Goal: Transaction & Acquisition: Purchase product/service

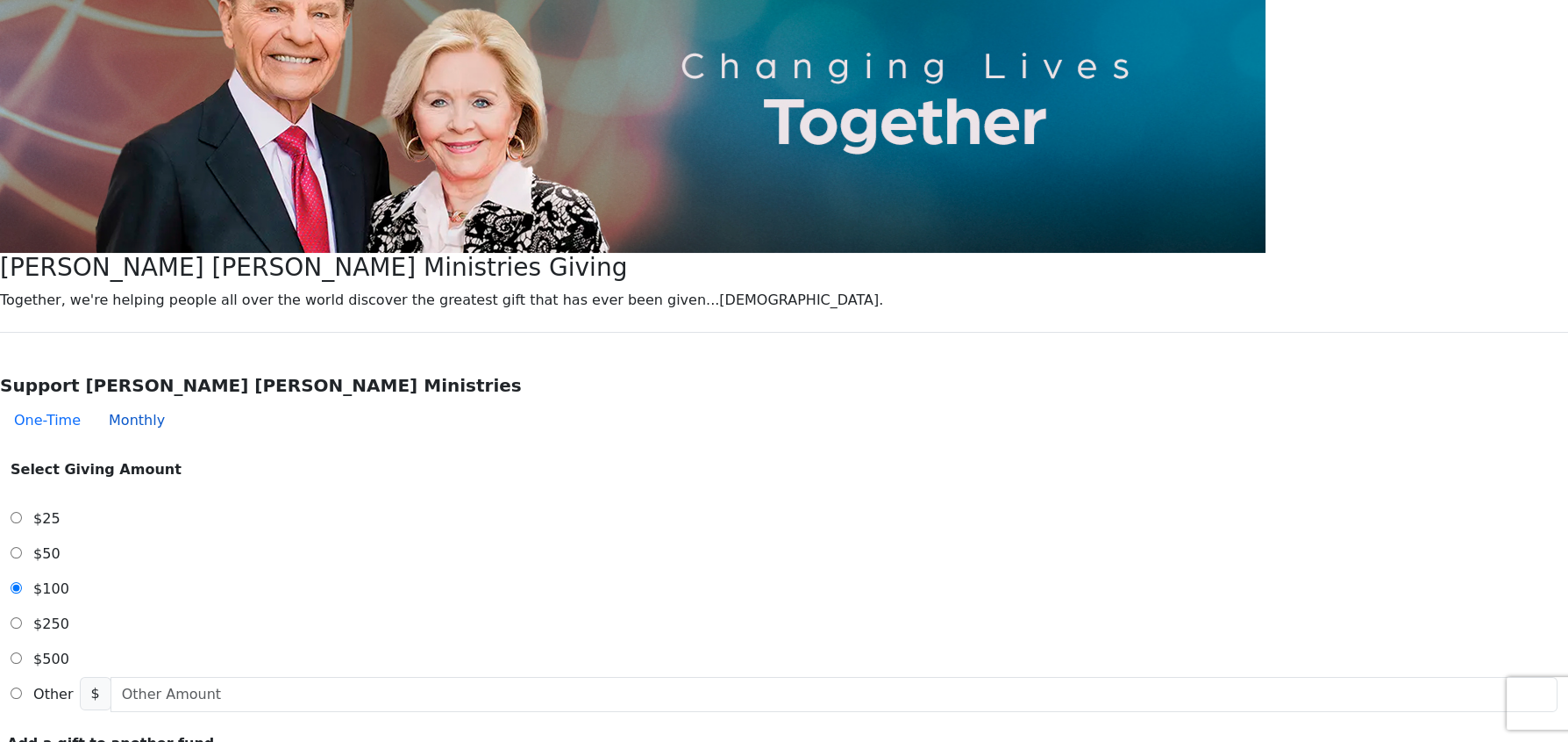
scroll to position [263, 0]
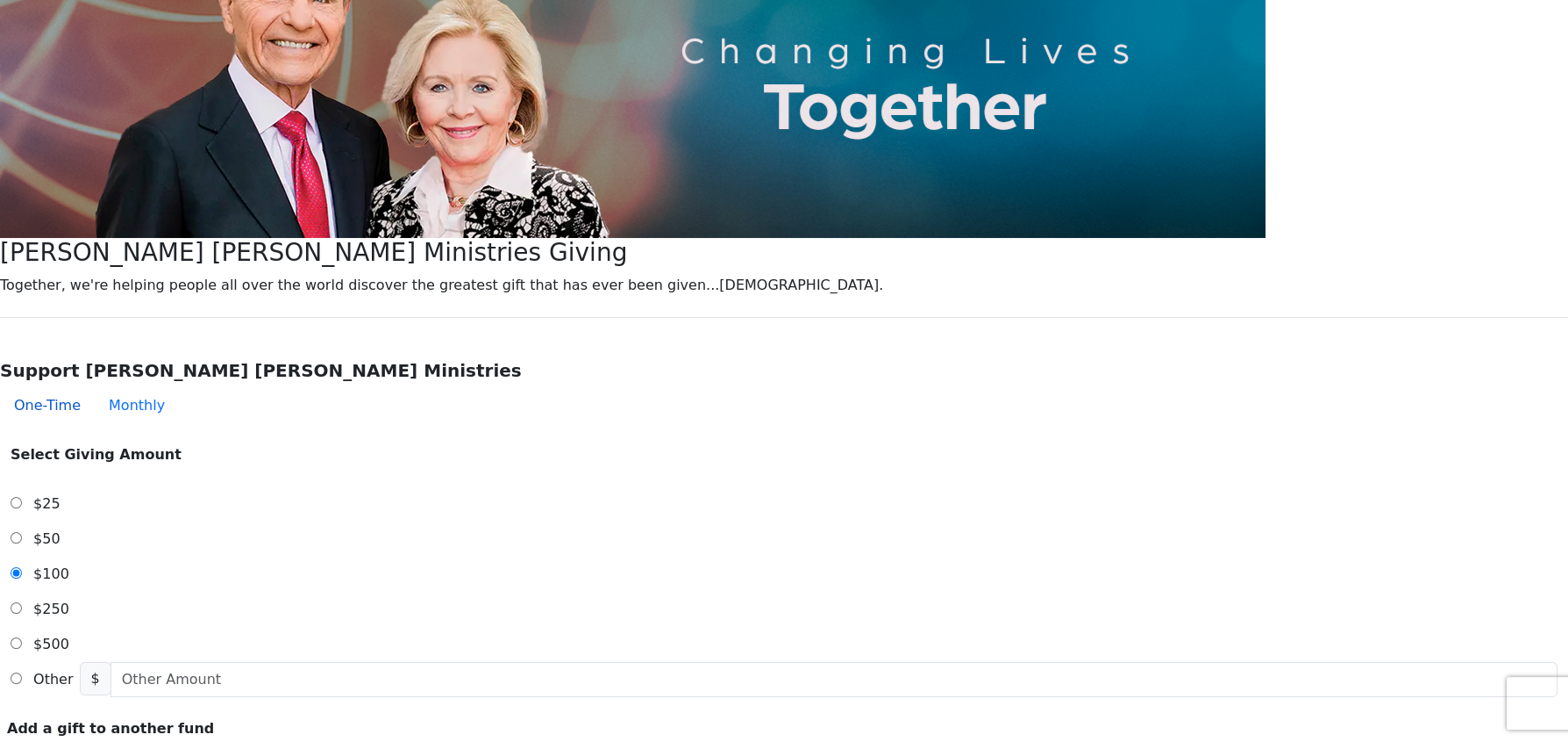
click at [95, 388] on button "One-Time" at bounding box center [47, 405] width 95 height 35
click at [61, 495] on span "$25" at bounding box center [47, 503] width 27 height 17
click at [22, 497] on input "$25" at bounding box center [16, 502] width 12 height 12
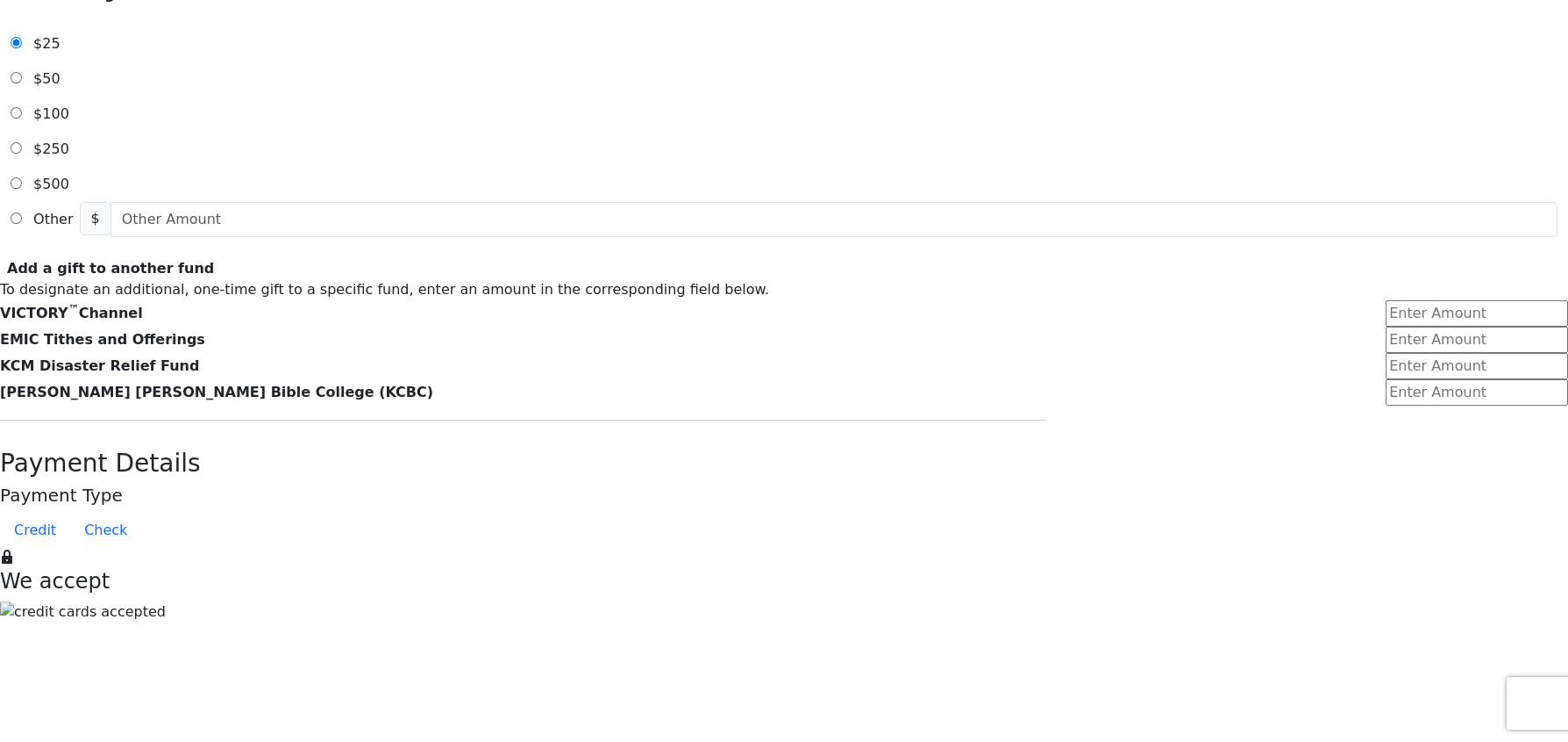
scroll to position [789, 0]
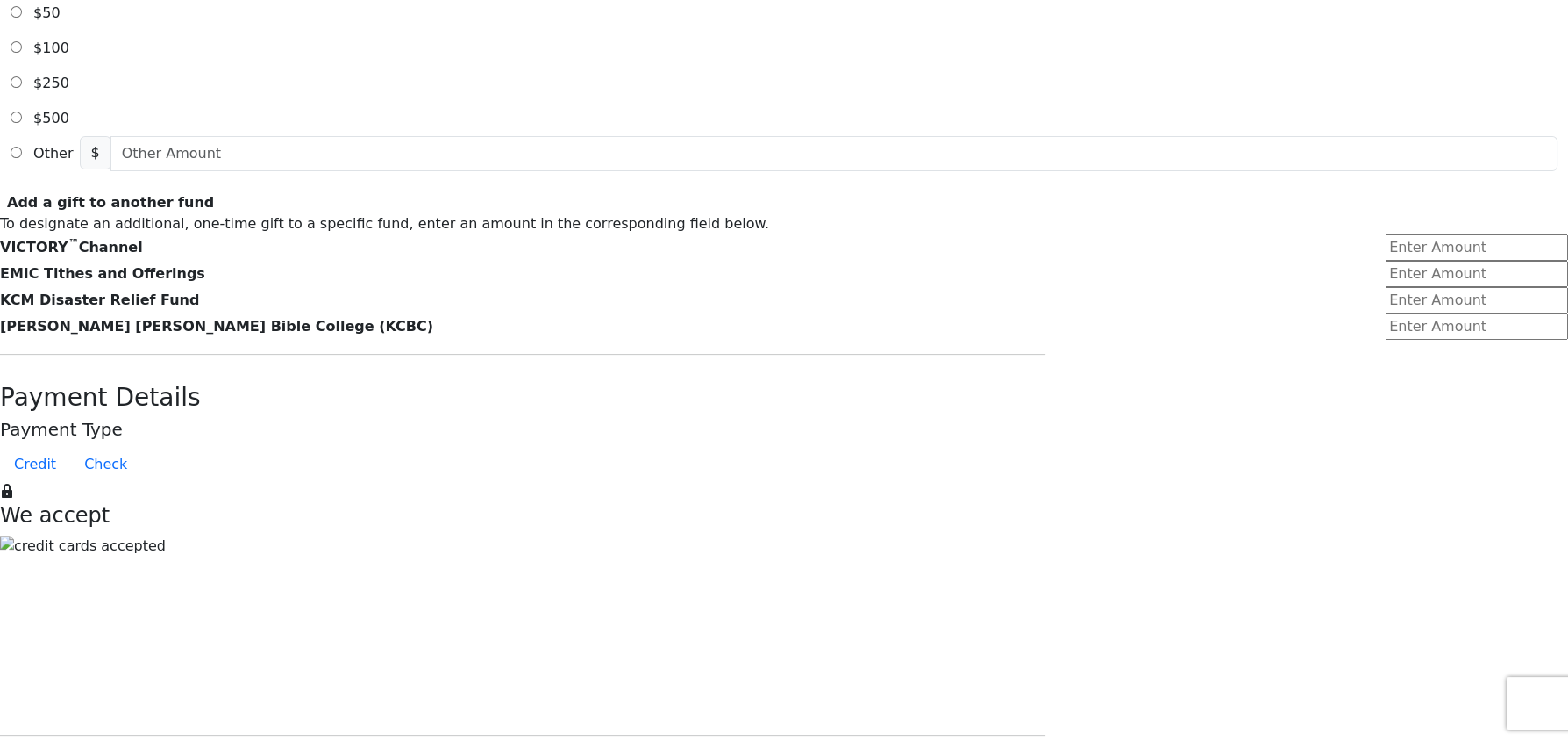
type input "[PERSON_NAME]"
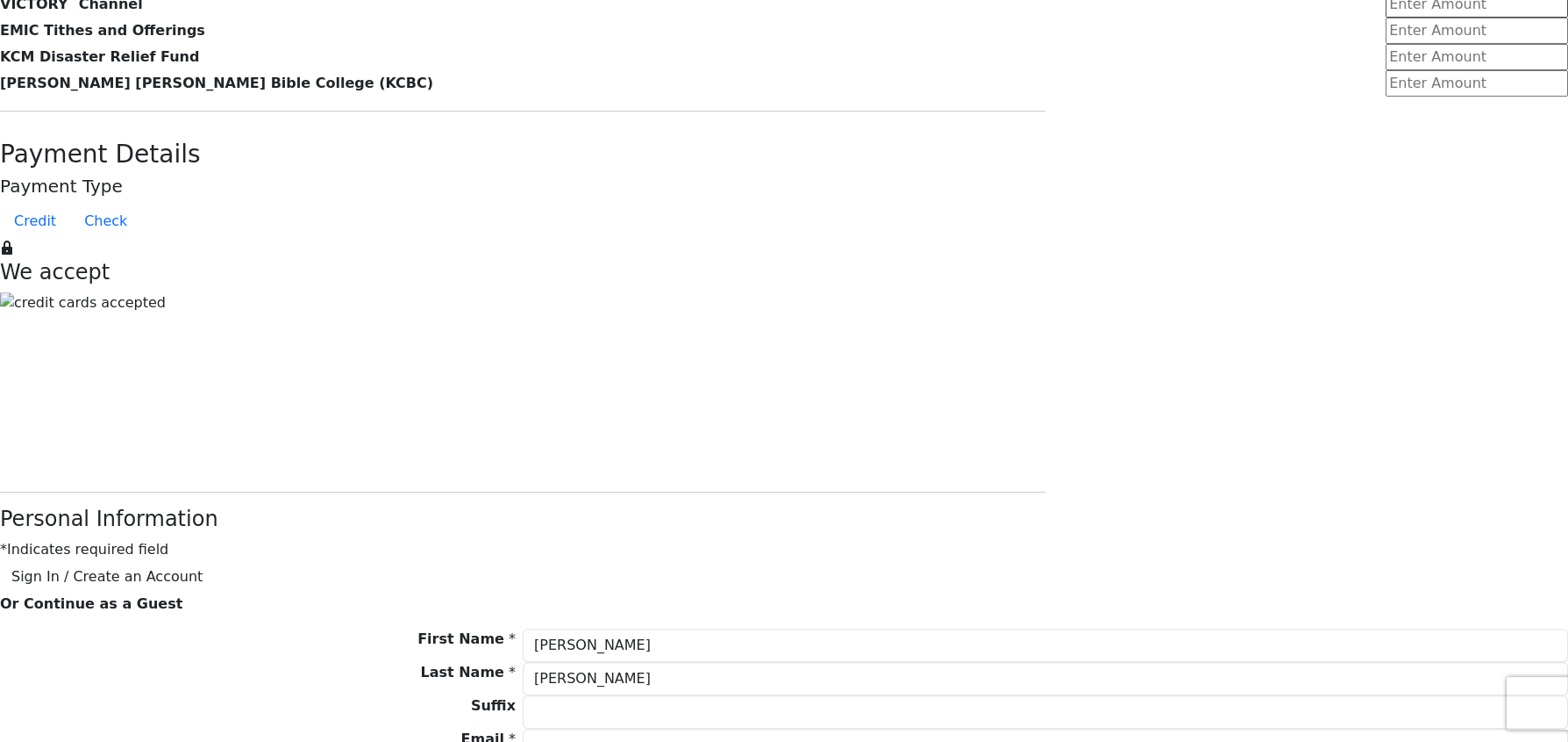
scroll to position [1316, 0]
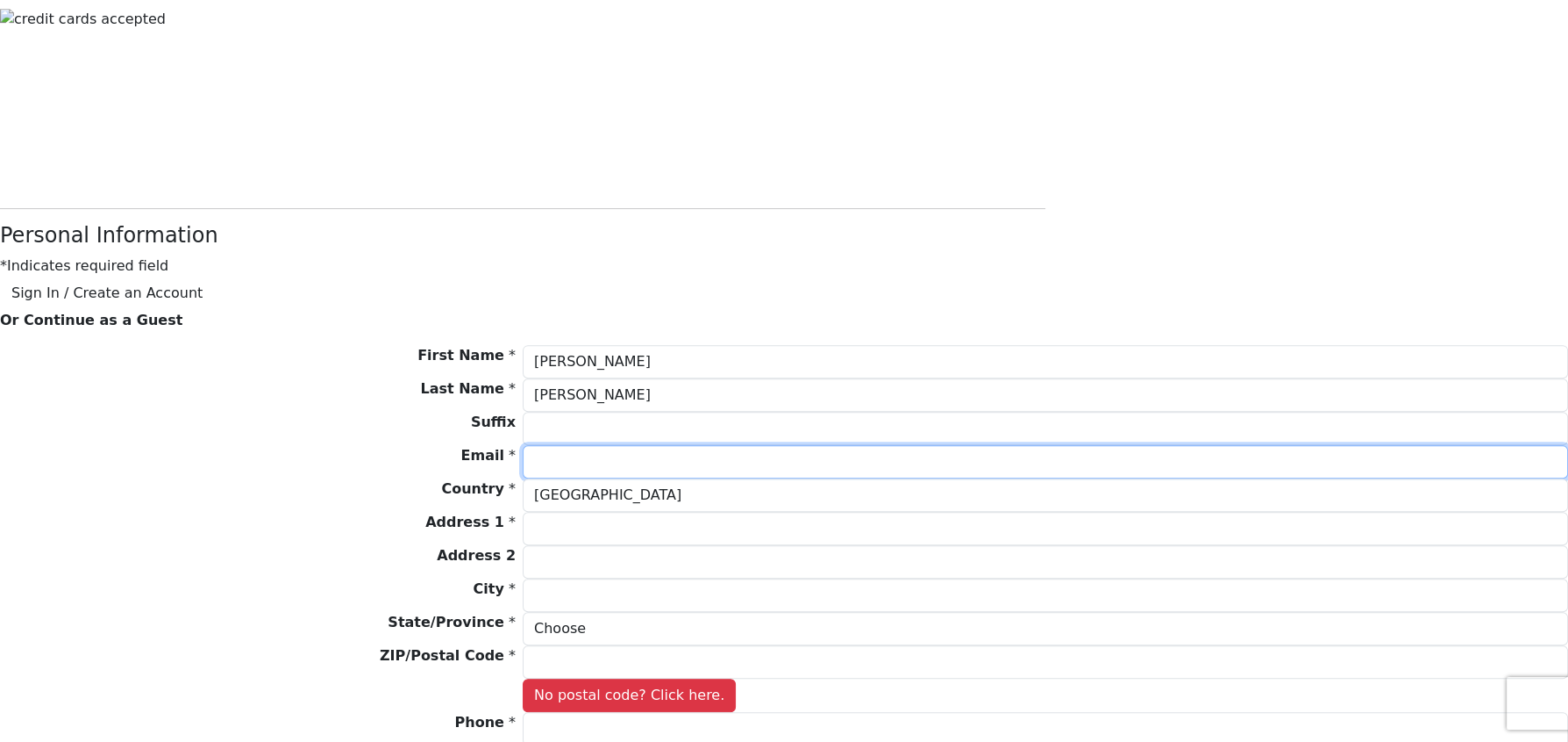
click at [664, 445] on input "Email *" at bounding box center [1045, 461] width 1046 height 33
type input "[EMAIL_ADDRESS][DOMAIN_NAME]"
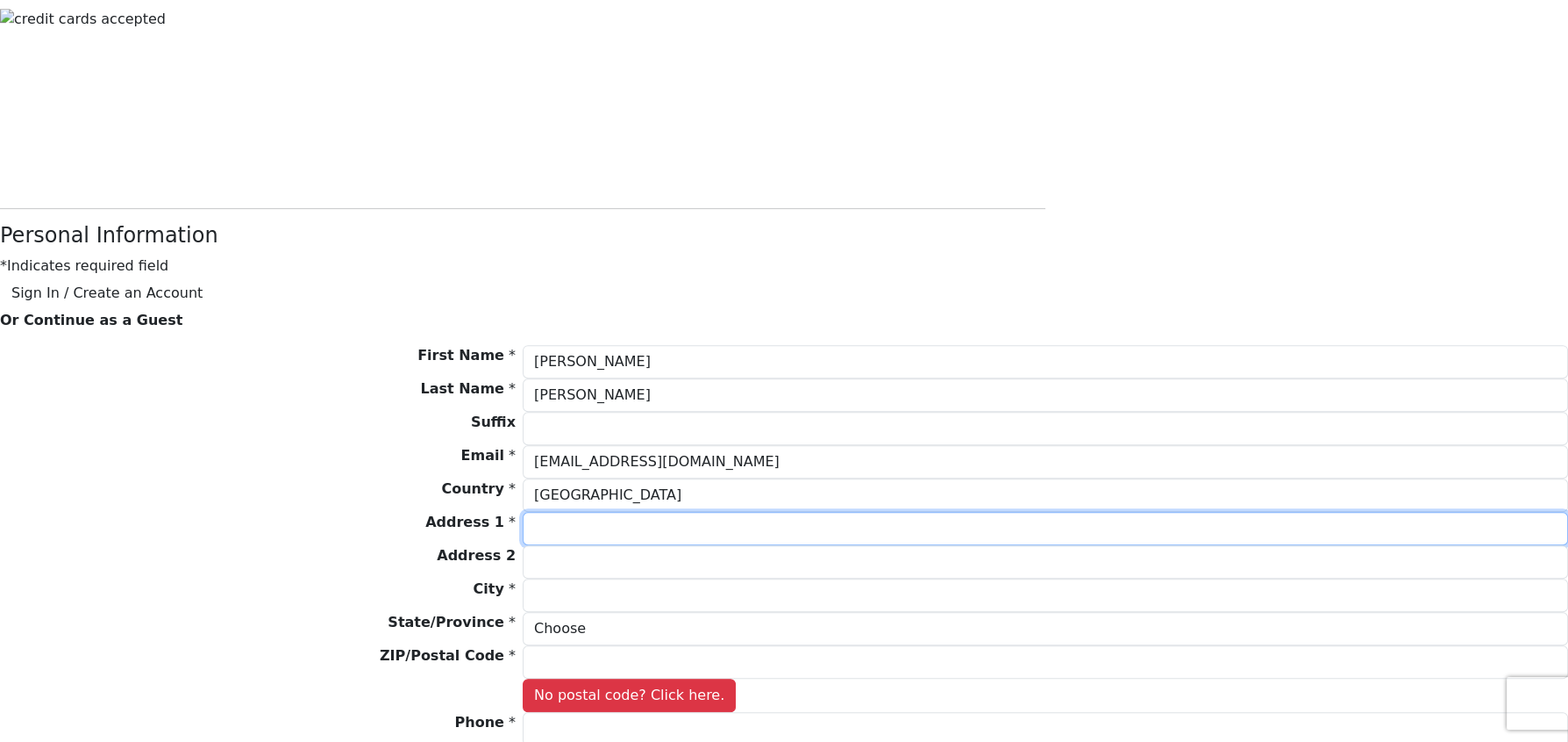
type input "[STREET_ADDRESS]"
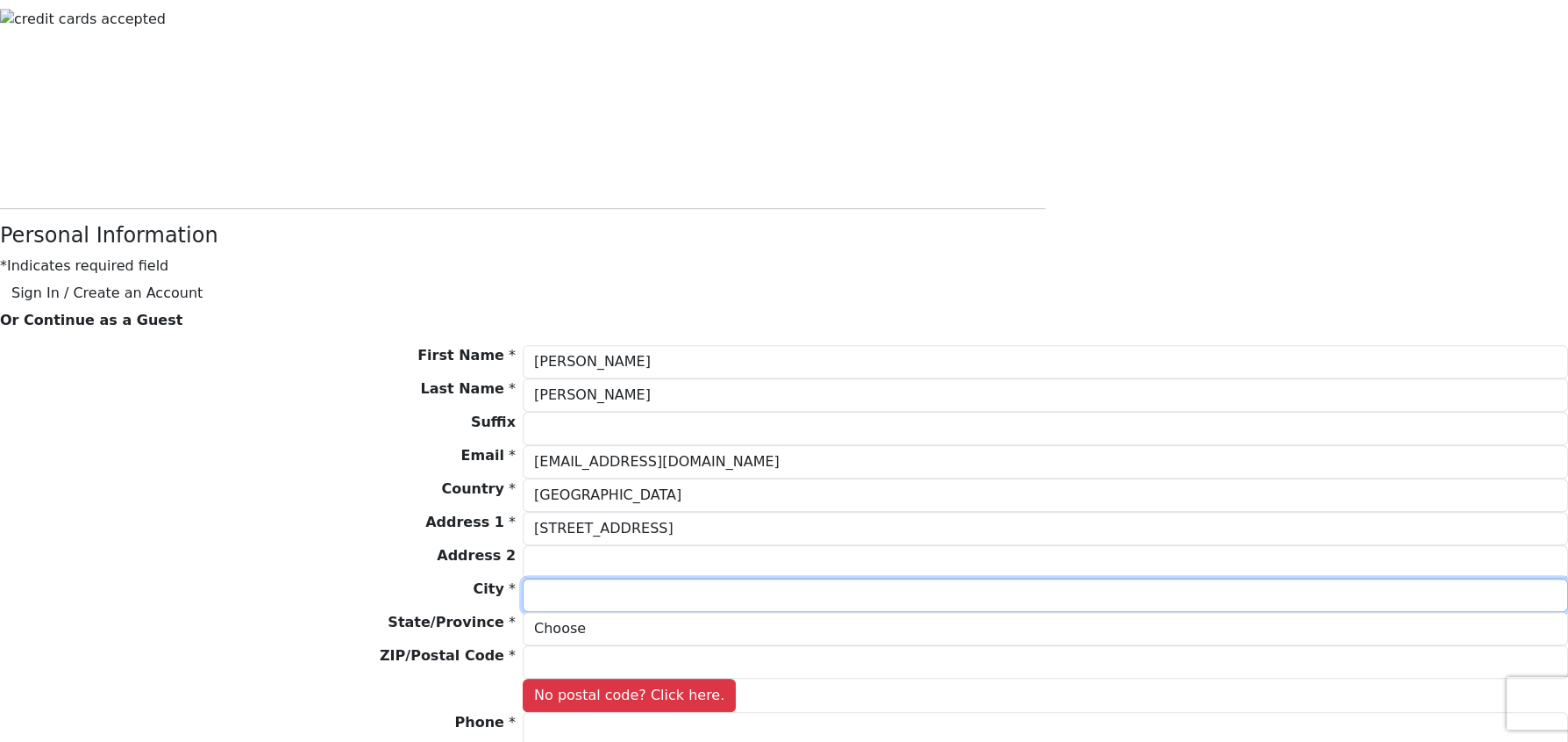
type input "[GEOGRAPHIC_DATA]"
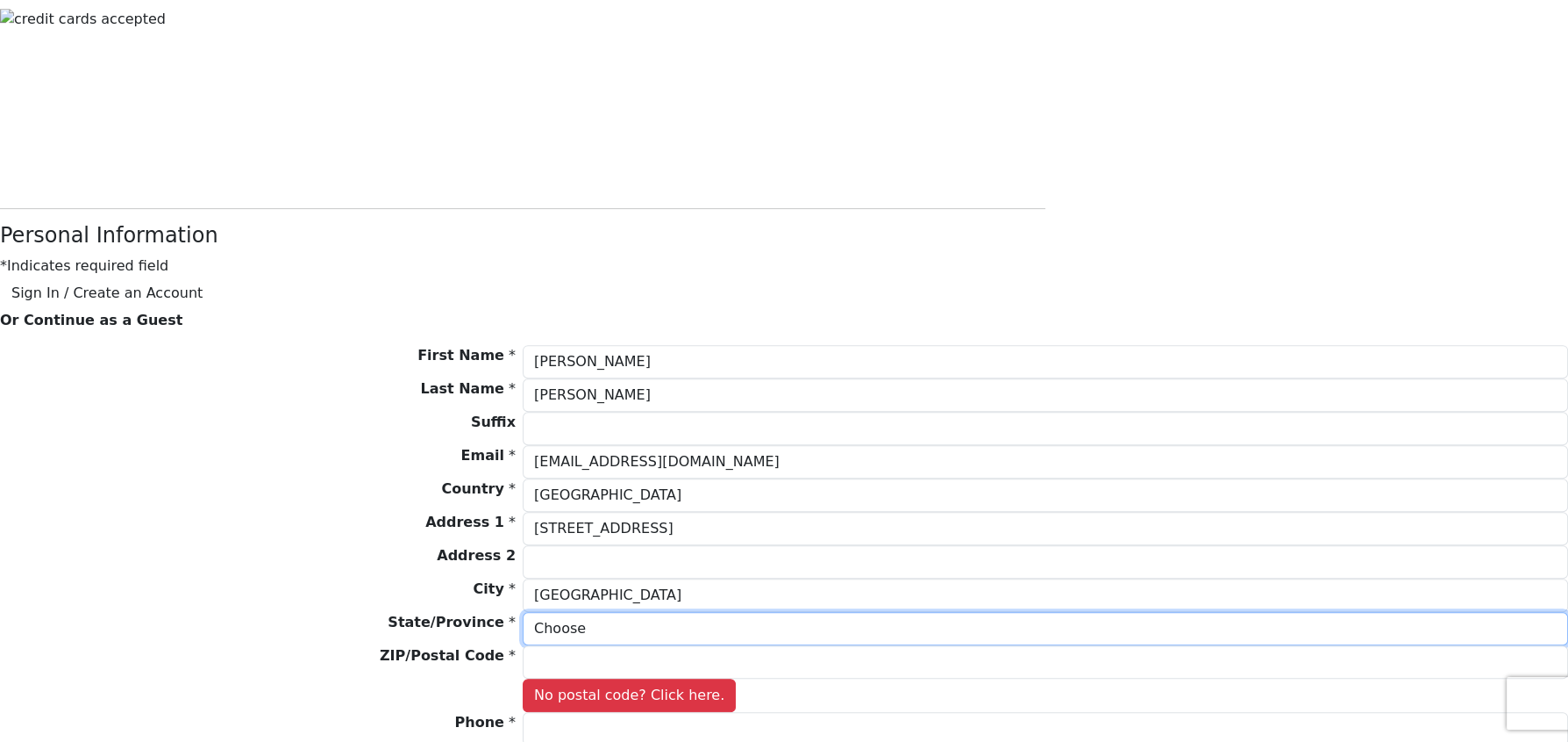
select select "AR"
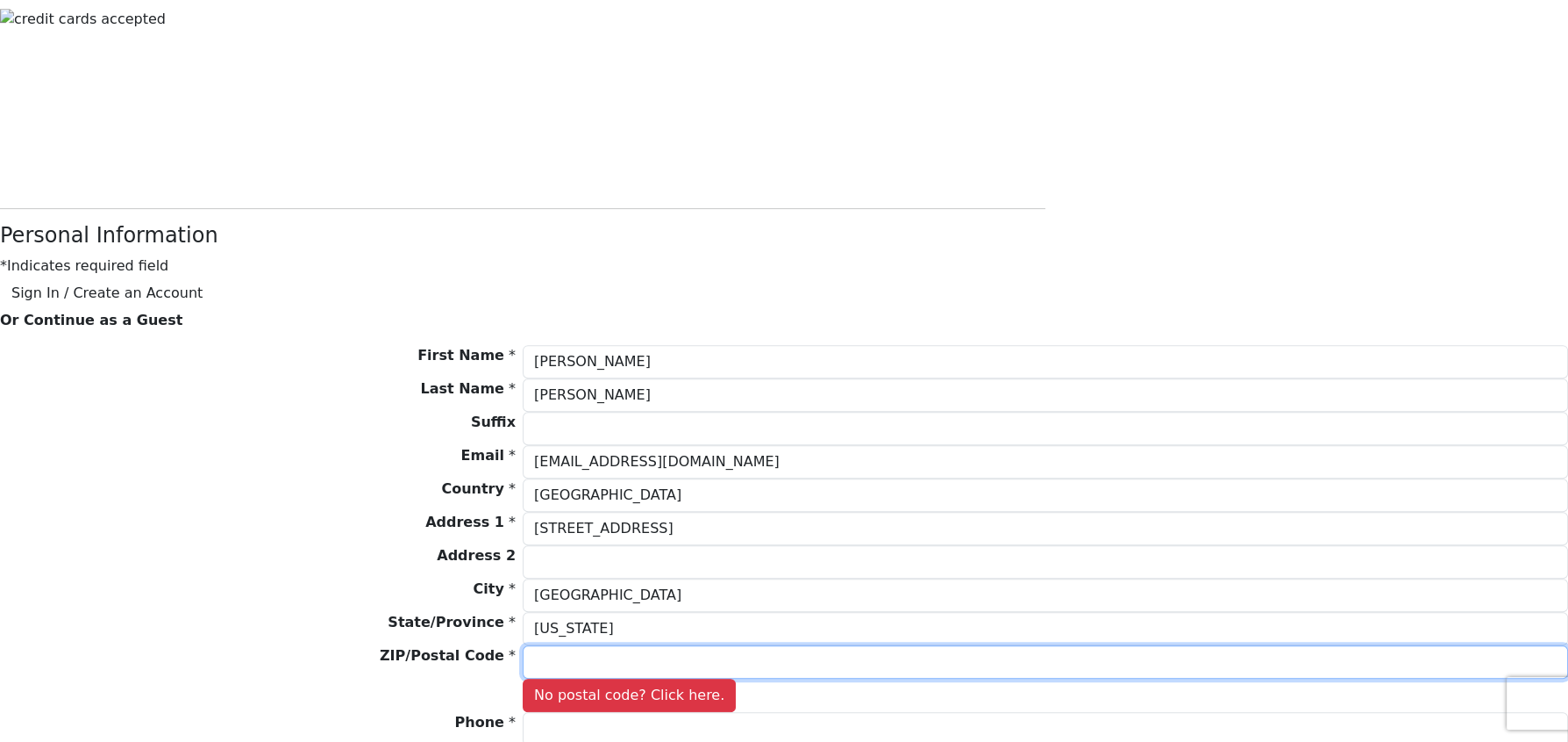
type input "72740"
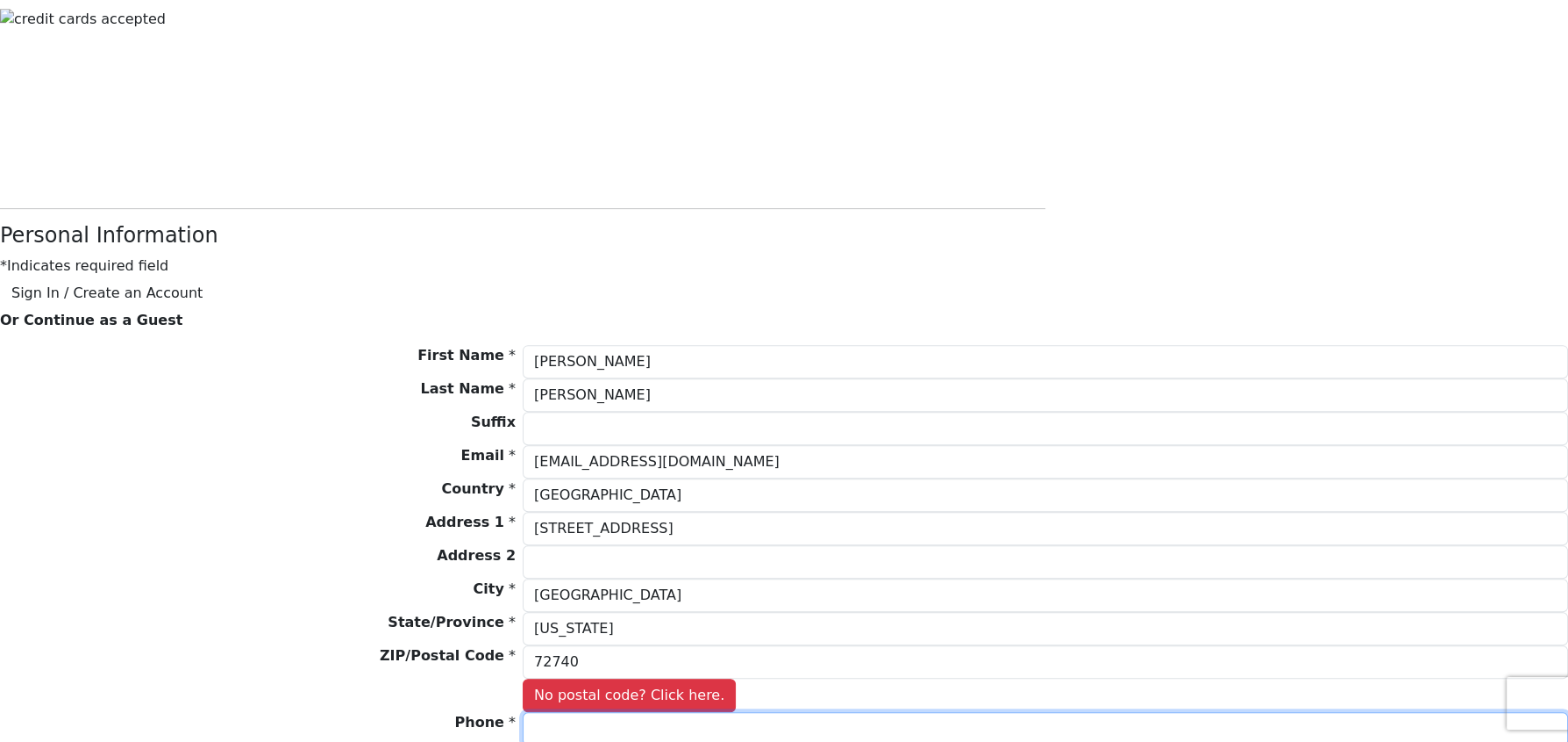
type input "9186958108"
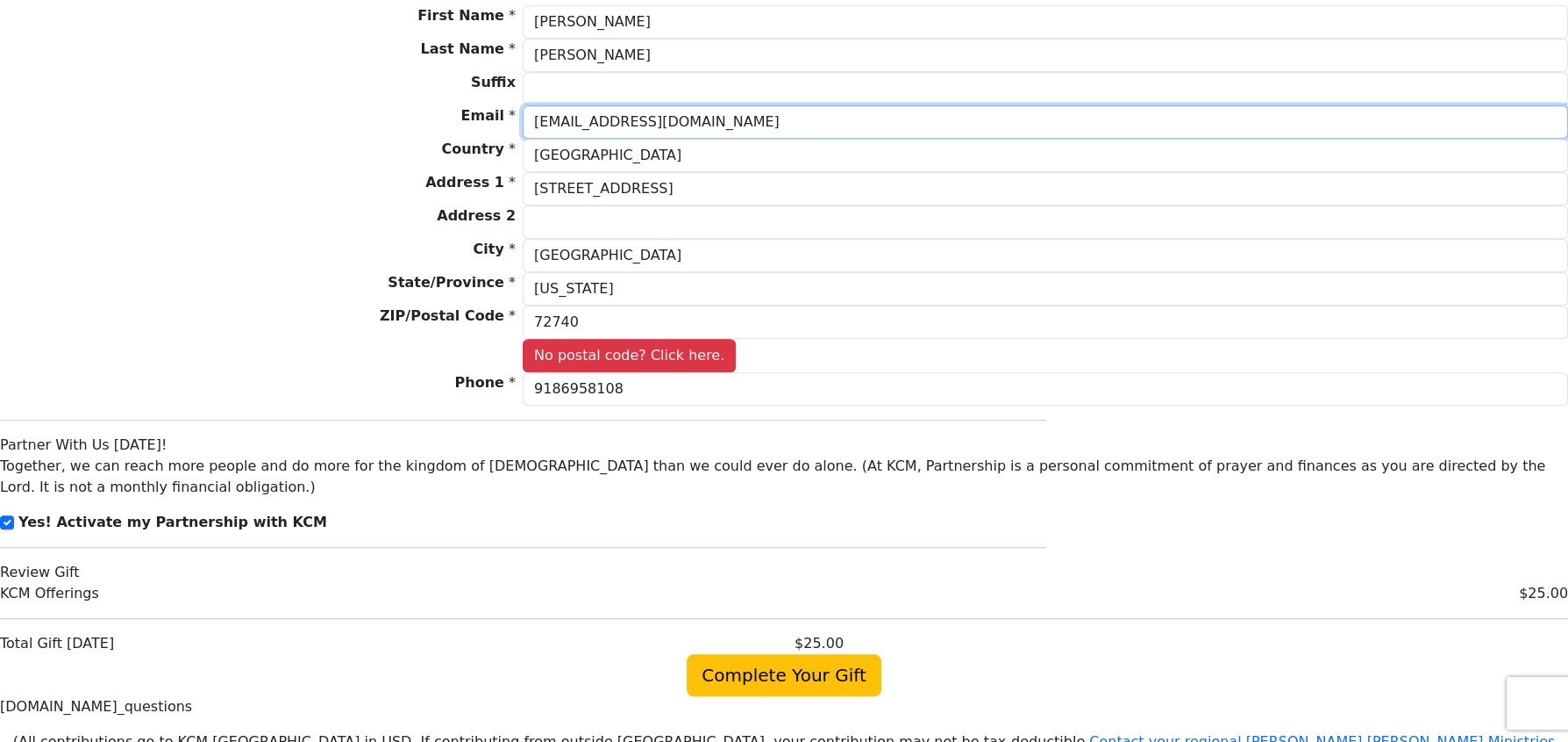
scroll to position [1667, 0]
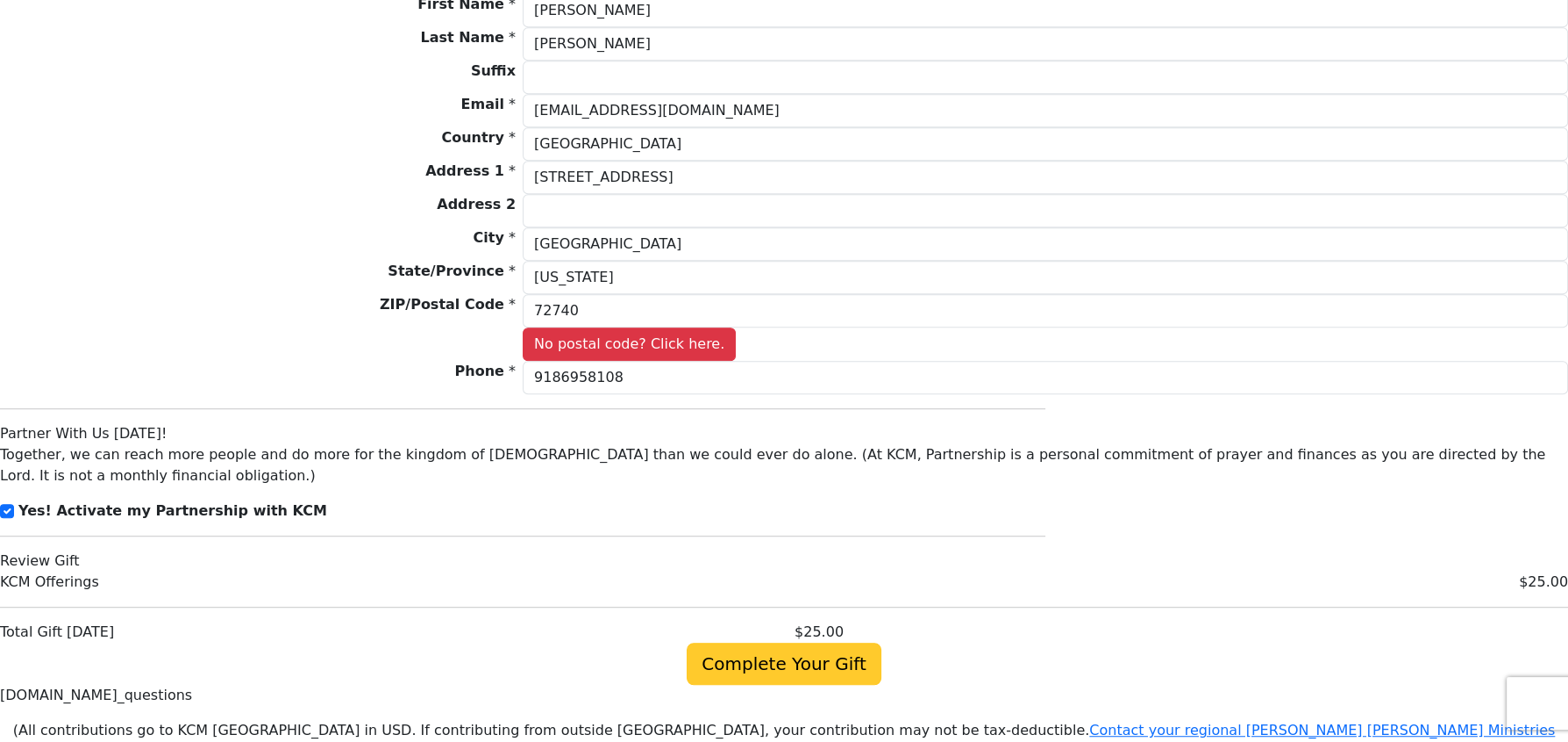
click at [776, 643] on span "Complete Your Gift" at bounding box center [784, 663] width 194 height 42
